Goal: Information Seeking & Learning: Learn about a topic

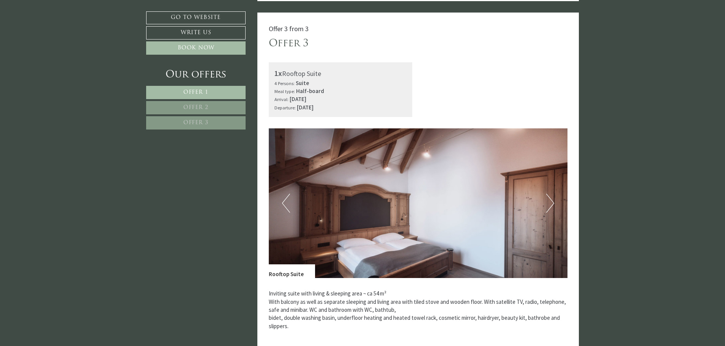
scroll to position [1253, 0]
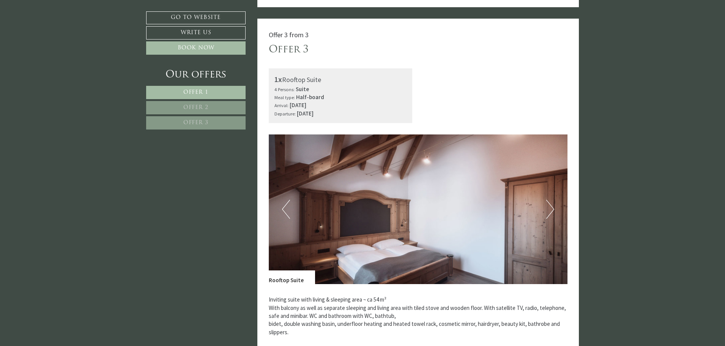
click at [205, 110] on span "Offer 2" at bounding box center [195, 108] width 25 height 6
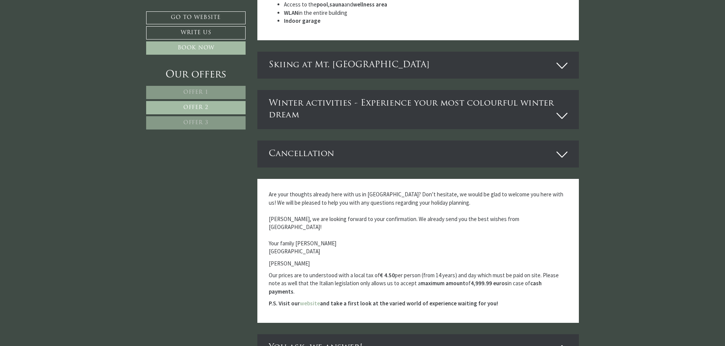
scroll to position [199, 0]
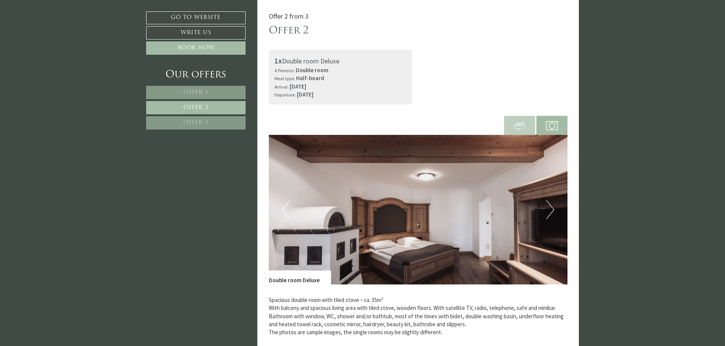
click at [198, 120] on link "Offer 3" at bounding box center [195, 122] width 99 height 13
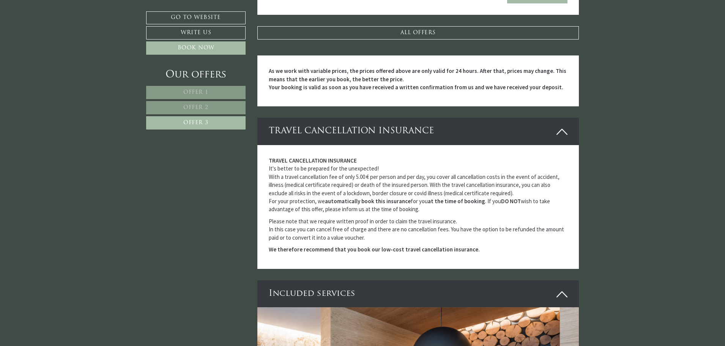
scroll to position [769, 0]
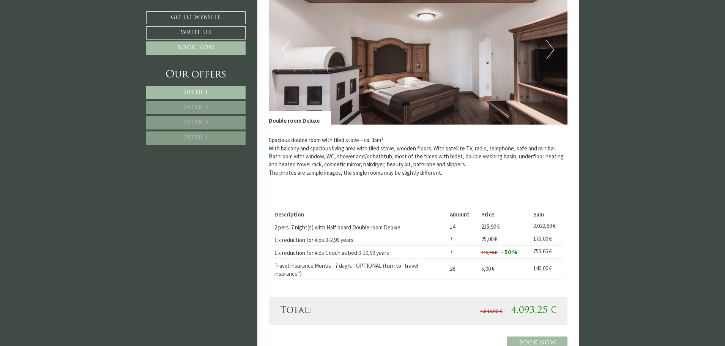
scroll to position [1025, 0]
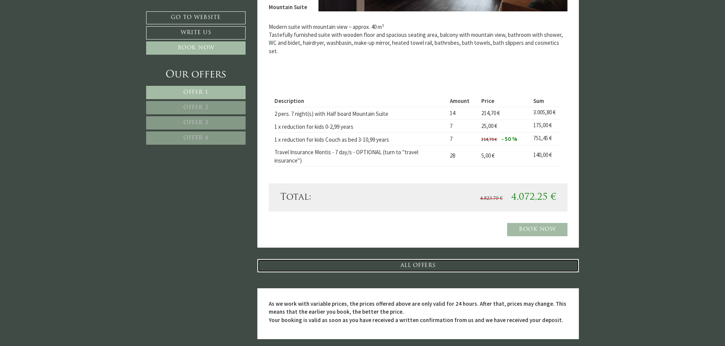
click at [418, 267] on link "ALL OFFERS" at bounding box center [418, 265] width 322 height 13
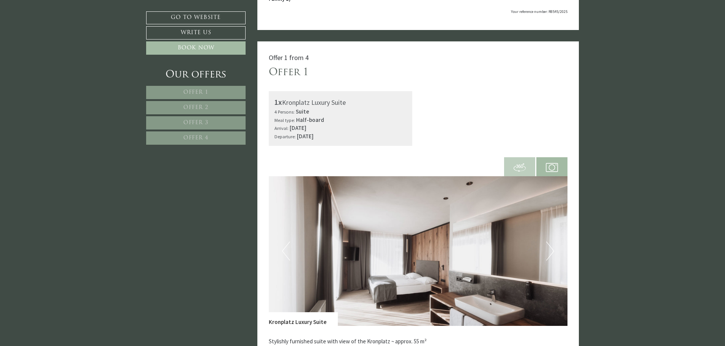
scroll to position [97, 0]
